Goal: Information Seeking & Learning: Learn about a topic

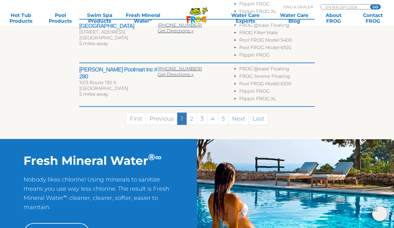
scroll to position [403, 0]
click at [211, 116] on link "4" at bounding box center [212, 118] width 11 height 12
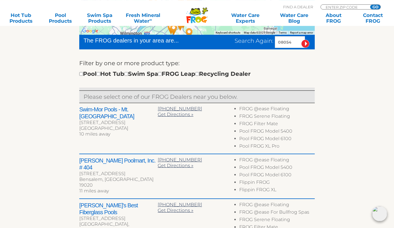
scroll to position [155, 0]
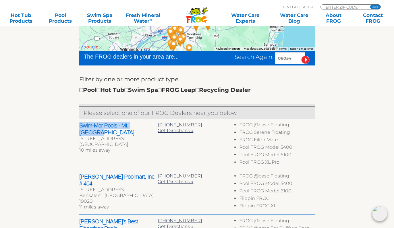
drag, startPoint x: 148, startPoint y: 126, endPoint x: 75, endPoint y: 124, distance: 73.2
click at [80, 125] on h2 "Swim-Mor Pools - Mt. Ephrain" at bounding box center [118, 129] width 78 height 14
click at [100, 90] on input "checkbox" at bounding box center [98, 90] width 4 height 4
checkbox input "true"
click at [50, 106] on div "← Move left → Move right ↑ Move up ↓ Move down + Zoom in - Zoom out Home Jump l…" at bounding box center [196, 194] width 353 height 416
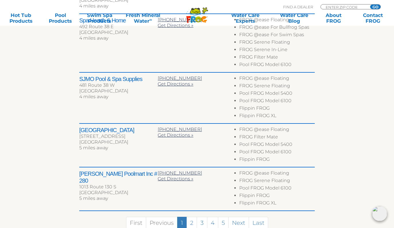
scroll to position [231, 0]
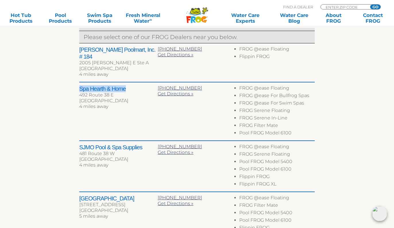
drag, startPoint x: 125, startPoint y: 82, endPoint x: 81, endPoint y: 82, distance: 44.2
click at [81, 85] on h2 "Spa Hearth & Home" at bounding box center [118, 88] width 78 height 7
copy h2 "Spa Hearth & Home"
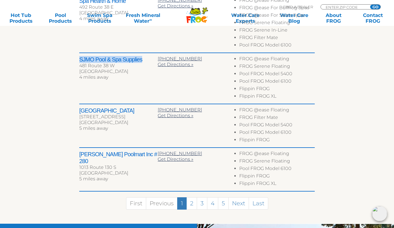
drag, startPoint x: 141, startPoint y: 54, endPoint x: 80, endPoint y: 54, distance: 61.4
click at [80, 56] on h2 "SJMO Pool & Spa Supplies" at bounding box center [118, 59] width 78 height 7
copy h2 "SJMO Pool & Spa Supplies"
click at [195, 199] on link "2" at bounding box center [191, 203] width 11 height 12
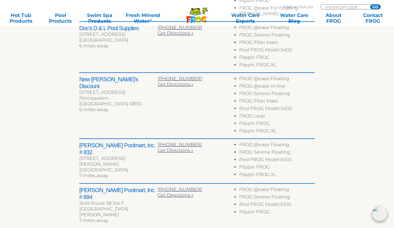
scroll to position [287, 0]
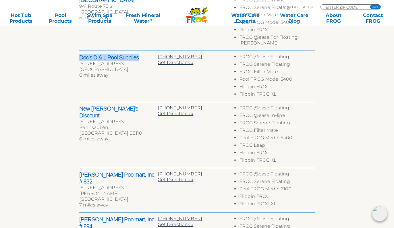
drag, startPoint x: 139, startPoint y: 53, endPoint x: 79, endPoint y: 53, distance: 59.7
click at [79, 54] on h2 "Doc's D & L Pool Supplies" at bounding box center [118, 57] width 78 height 7
copy h2 "Doc's D & L Pool Supplies"
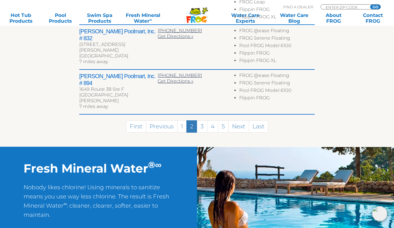
scroll to position [433, 0]
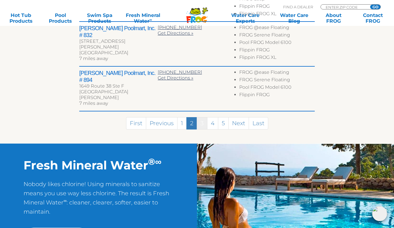
click at [202, 117] on link "3" at bounding box center [202, 123] width 11 height 12
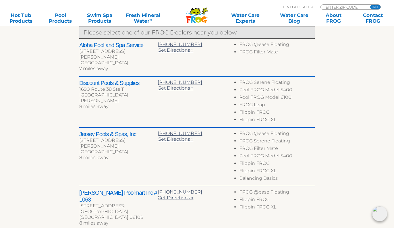
scroll to position [248, 0]
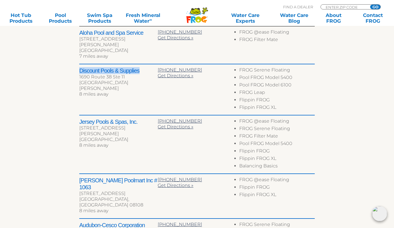
drag, startPoint x: 139, startPoint y: 66, endPoint x: 80, endPoint y: 66, distance: 59.1
click at [80, 67] on h2 "Discount Pools & Supplies" at bounding box center [118, 70] width 78 height 7
copy h2 "Discount Pools & Supplies"
drag, startPoint x: 137, startPoint y: 116, endPoint x: 81, endPoint y: 114, distance: 56.3
click at [81, 118] on h2 "Jersey Pools & Spas, Inc." at bounding box center [118, 121] width 78 height 7
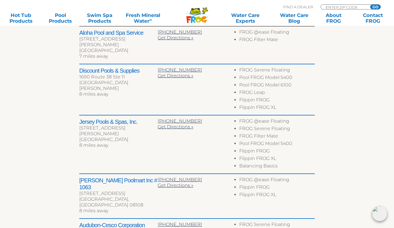
click at [136, 125] on div "683 Stokes Rd" at bounding box center [118, 130] width 78 height 11
drag, startPoint x: 137, startPoint y: 118, endPoint x: 79, endPoint y: 117, distance: 57.4
click at [79, 118] on h2 "Jersey Pools & Spas, Inc." at bounding box center [118, 121] width 78 height 7
copy h2 "Jersey Pools & Spas, Inc"
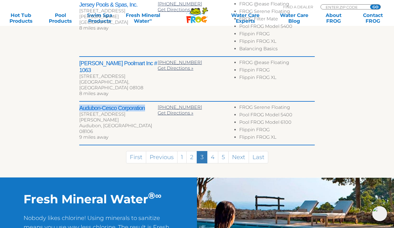
drag, startPoint x: 145, startPoint y: 91, endPoint x: 79, endPoint y: 88, distance: 65.2
click at [79, 104] on h2 "Audubon-Cesco Corporation" at bounding box center [118, 107] width 78 height 7
copy h2 "Audubon-Cesco Corporation"
click at [215, 151] on link "4" at bounding box center [212, 157] width 11 height 12
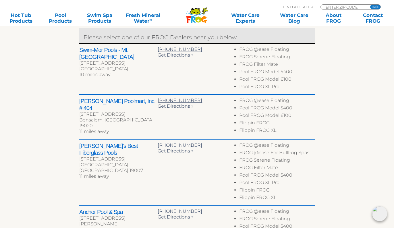
scroll to position [187, 0]
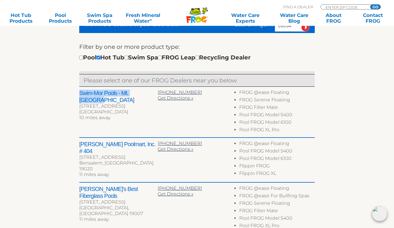
drag, startPoint x: 147, startPoint y: 92, endPoint x: 80, endPoint y: 95, distance: 67.2
click at [80, 95] on h2 "Swim-Mor Pools - Mt. Ephrain" at bounding box center [118, 97] width 78 height 14
copy h2 "Swim-Mor Pools - Mt. Ephrain"
click at [52, 139] on div "← Move left → Move right ↑ Move up ↓ Move down + Zoom in - Zoom out Home Jump l…" at bounding box center [196, 162] width 353 height 416
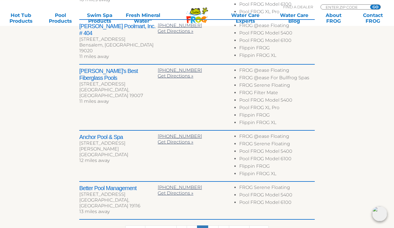
scroll to position [334, 0]
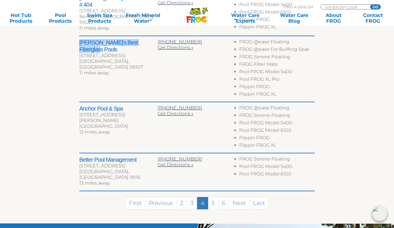
drag, startPoint x: 146, startPoint y: 43, endPoint x: 80, endPoint y: 44, distance: 66.6
click at [80, 44] on h2 "Ordini's Best Fiberglass Pools" at bounding box center [118, 46] width 78 height 14
copy h2 "Ordini's Best Fiberglass Pools"
click at [379, 212] on img at bounding box center [379, 213] width 15 height 15
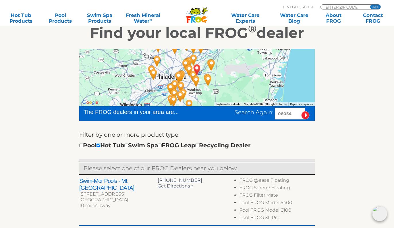
scroll to position [0, 0]
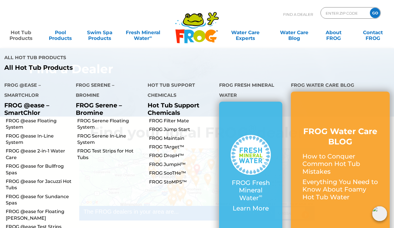
click at [22, 37] on link "Hot Tub Products" at bounding box center [21, 32] width 31 height 11
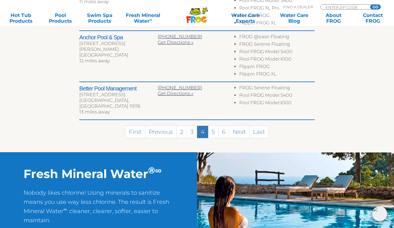
scroll to position [234, 0]
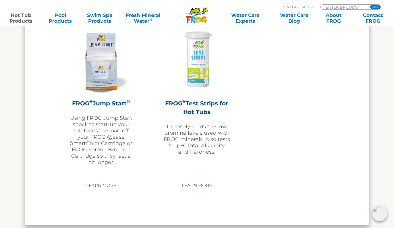
scroll to position [1434, 0]
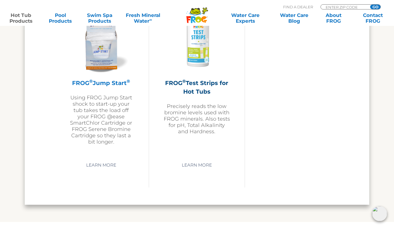
click at [103, 113] on p "Using FROG Jump Start shock to start-up your tub takes the load off your FROG @…" at bounding box center [101, 119] width 67 height 50
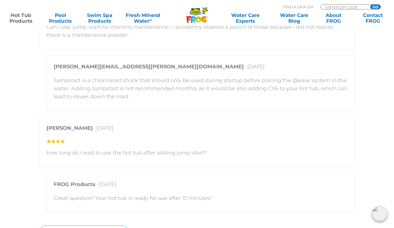
scroll to position [1045, 0]
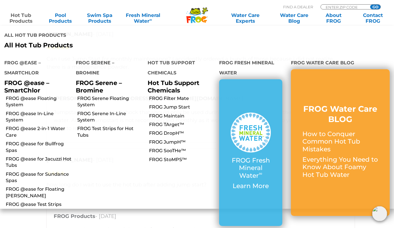
click at [43, 94] on li "FROG @ease Floating System" at bounding box center [35, 101] width 71 height 15
click at [41, 95] on link "FROG @ease Floating System" at bounding box center [39, 101] width 66 height 13
click at [41, 186] on link "FROG @ease for Floating [PERSON_NAME]" at bounding box center [39, 192] width 66 height 13
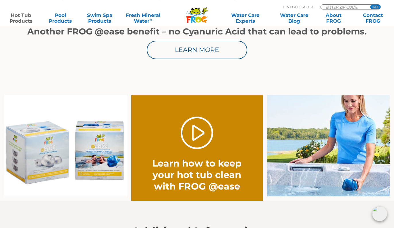
scroll to position [410, 0]
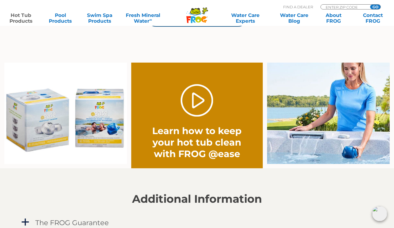
click at [52, 115] on img at bounding box center [65, 114] width 123 height 102
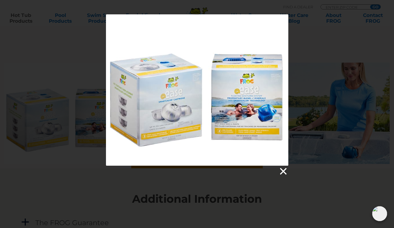
click at [283, 171] on link at bounding box center [282, 171] width 9 height 9
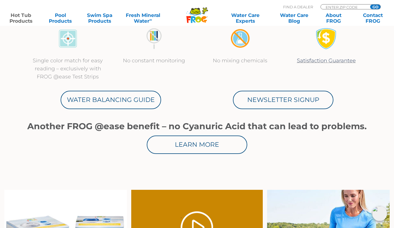
scroll to position [293, 0]
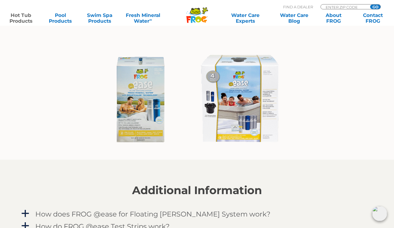
scroll to position [439, 0]
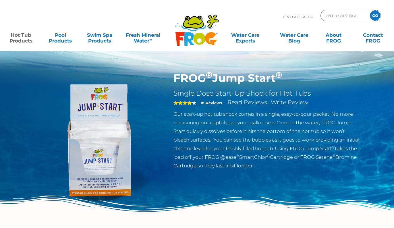
scroll to position [1045, 0]
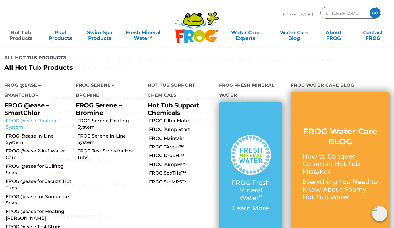
click at [38, 118] on link "FROG @ease Floating System" at bounding box center [39, 124] width 66 height 13
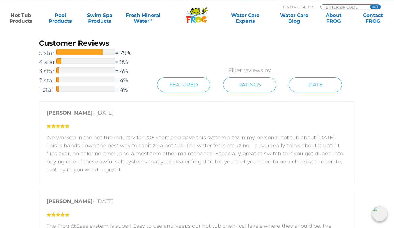
scroll to position [878, 0]
